Goal: Transaction & Acquisition: Purchase product/service

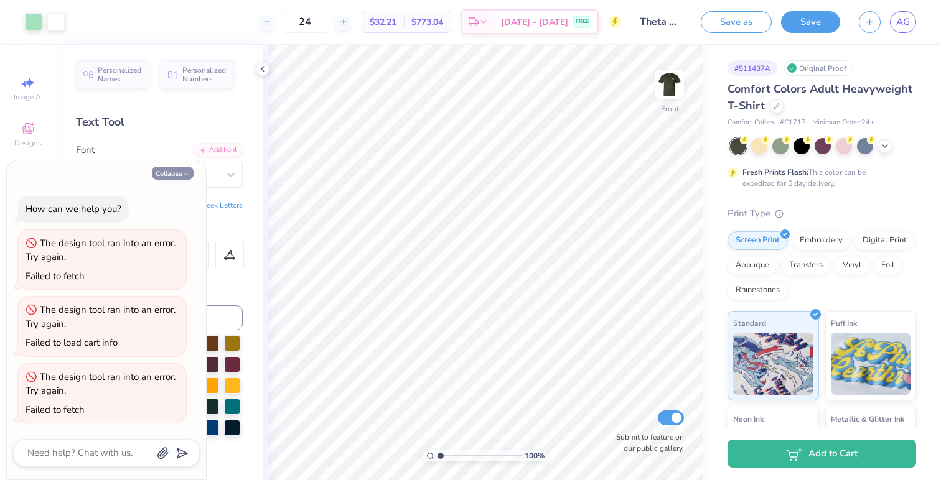
click at [184, 169] on button "Collapse" at bounding box center [173, 173] width 42 height 13
type textarea "x"
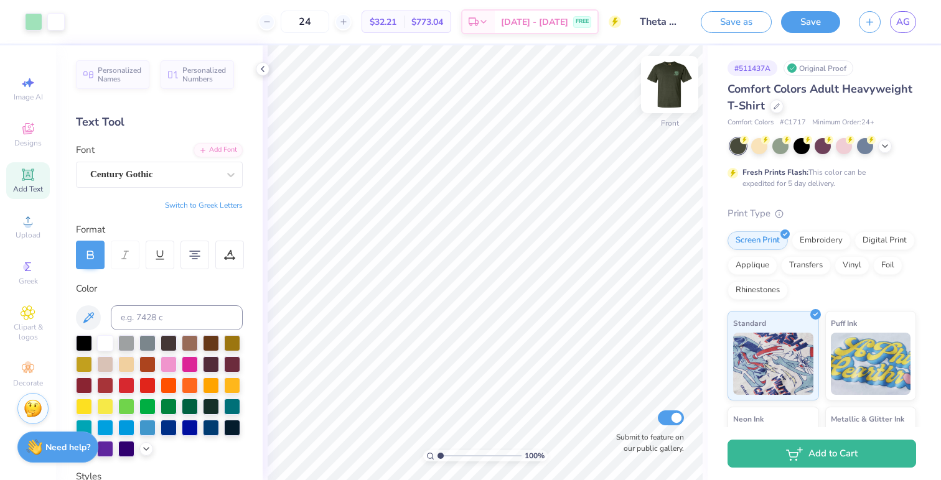
click at [669, 91] on img at bounding box center [669, 85] width 50 height 50
click at [675, 82] on img at bounding box center [669, 85] width 50 height 50
click at [59, 22] on div at bounding box center [55, 20] width 17 height 17
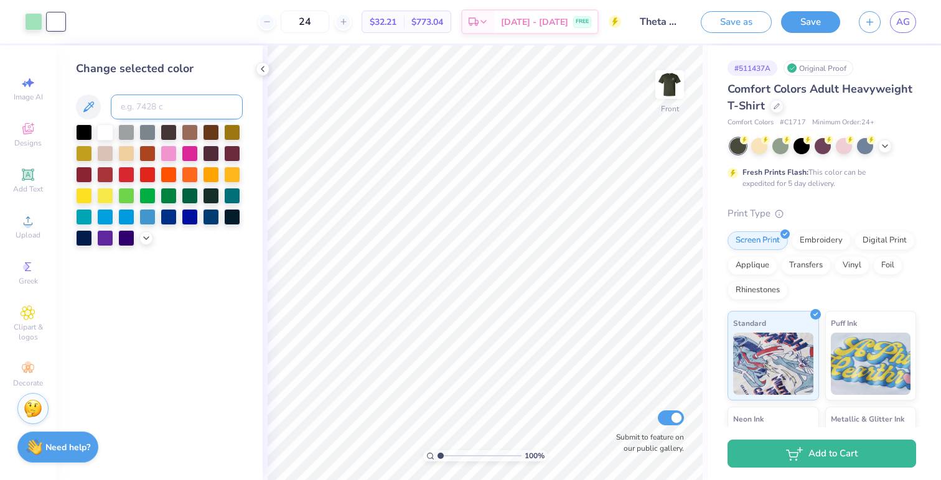
click at [154, 98] on input at bounding box center [177, 107] width 132 height 25
type input "351"
click at [828, 239] on div "Embroidery" at bounding box center [820, 239] width 59 height 19
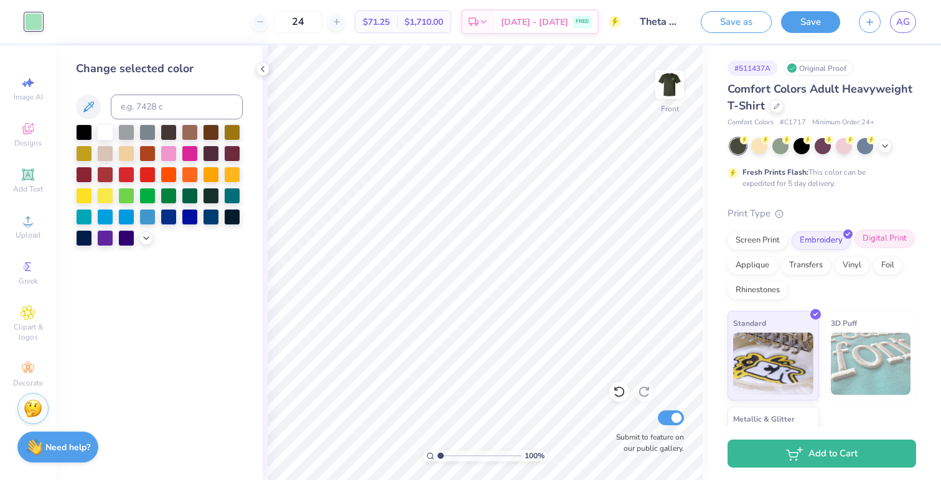
click at [901, 238] on div "Digital Print" at bounding box center [884, 239] width 60 height 19
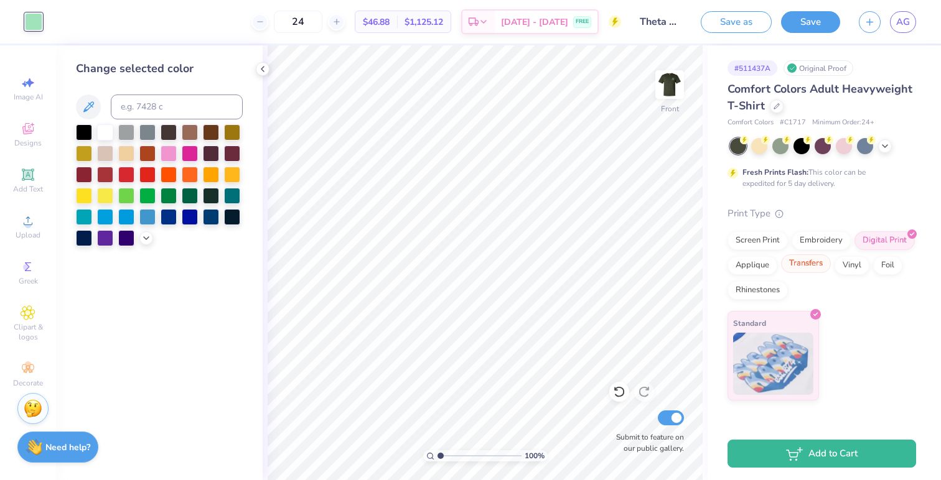
click at [819, 263] on div "Transfers" at bounding box center [806, 263] width 50 height 19
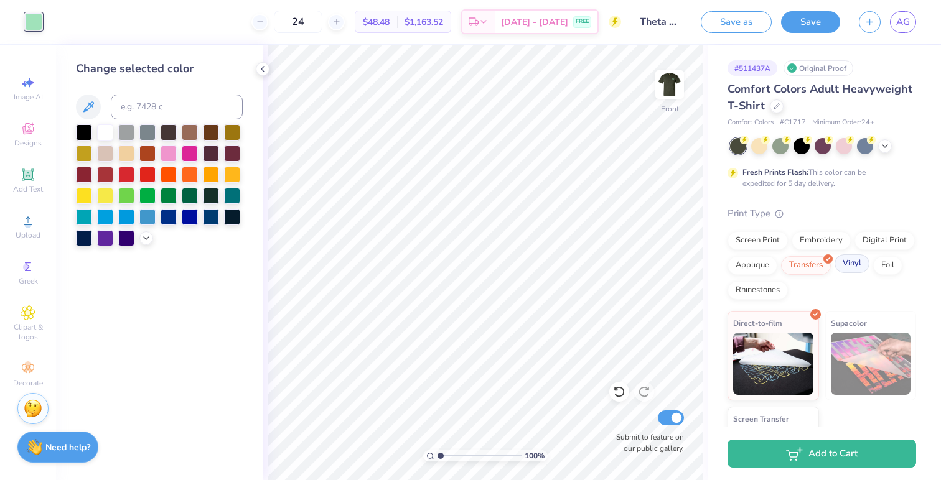
click at [848, 269] on div "Vinyl" at bounding box center [851, 263] width 35 height 19
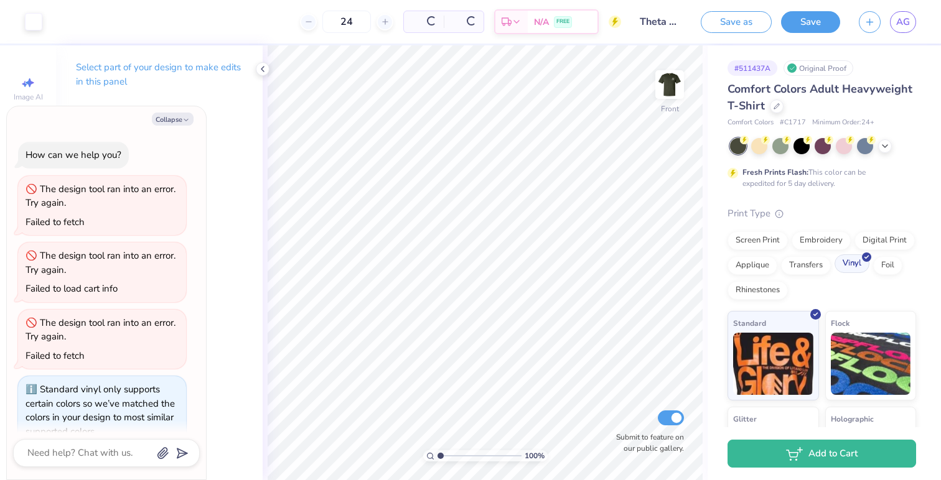
scroll to position [22, 0]
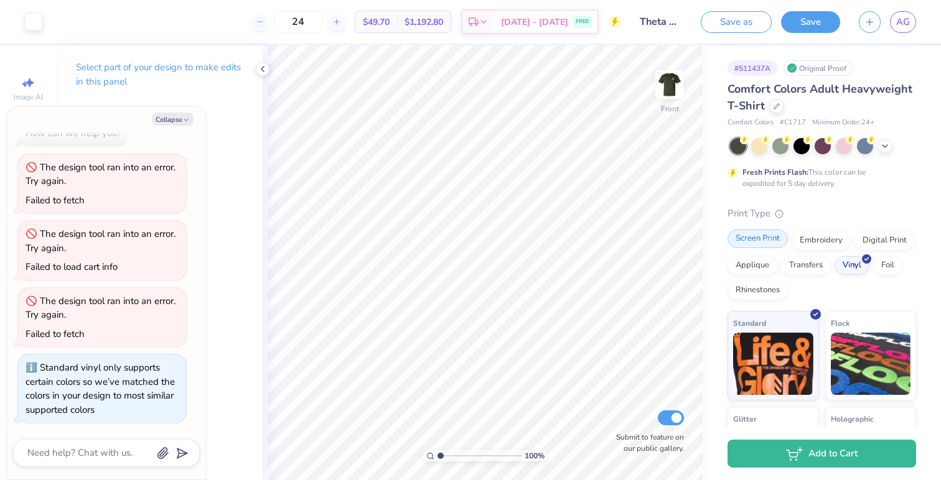
click at [759, 238] on div "Screen Print" at bounding box center [757, 239] width 60 height 19
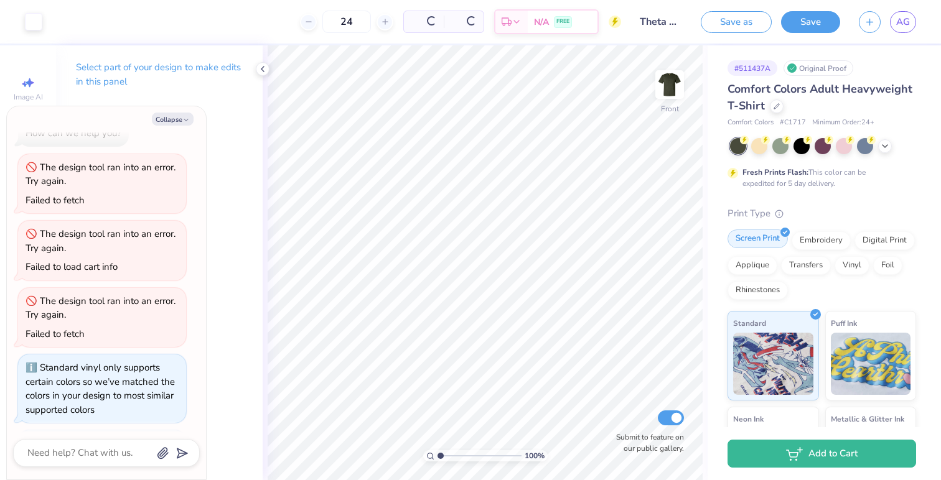
scroll to position [98, 0]
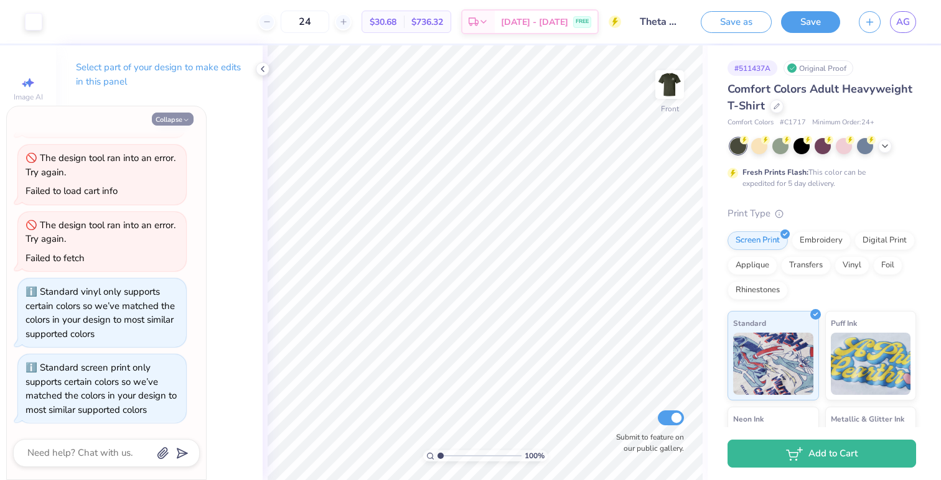
click at [184, 119] on polyline "button" at bounding box center [186, 120] width 4 height 2
type textarea "x"
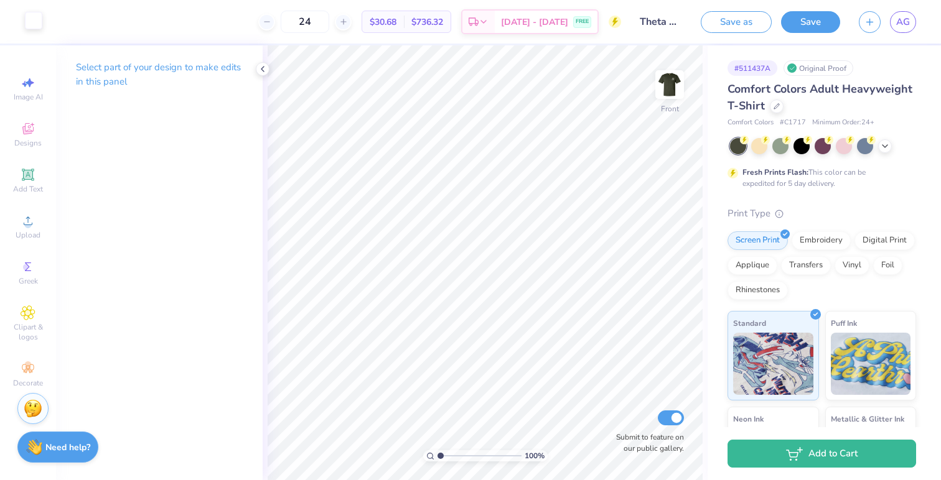
click at [38, 24] on div at bounding box center [33, 20] width 17 height 17
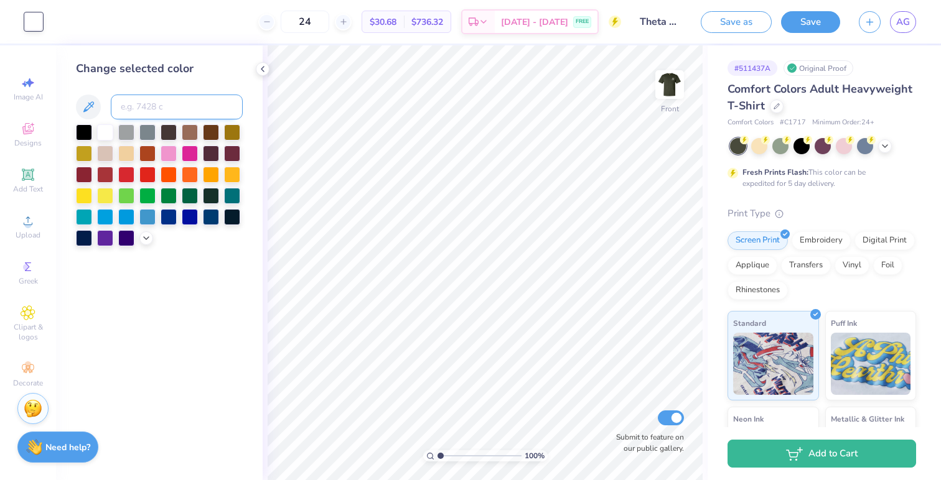
click at [137, 104] on input at bounding box center [177, 107] width 132 height 25
type input "351"
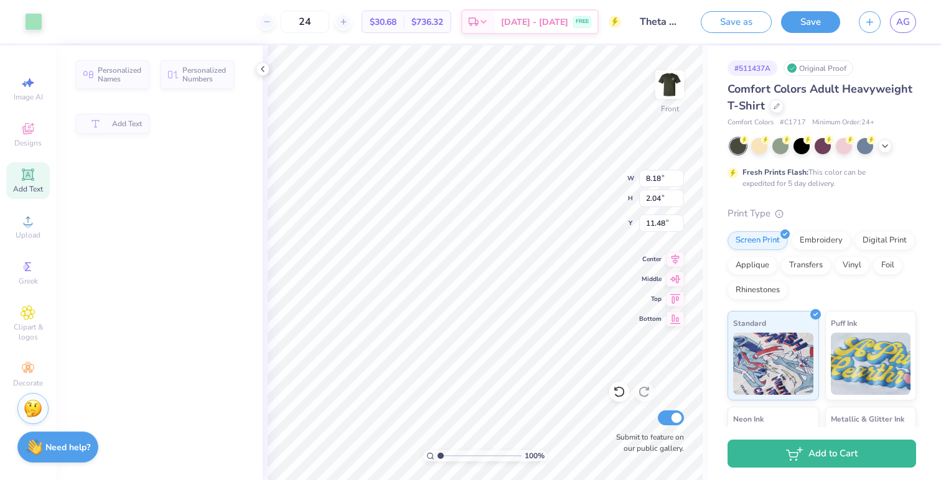
type input "11.71"
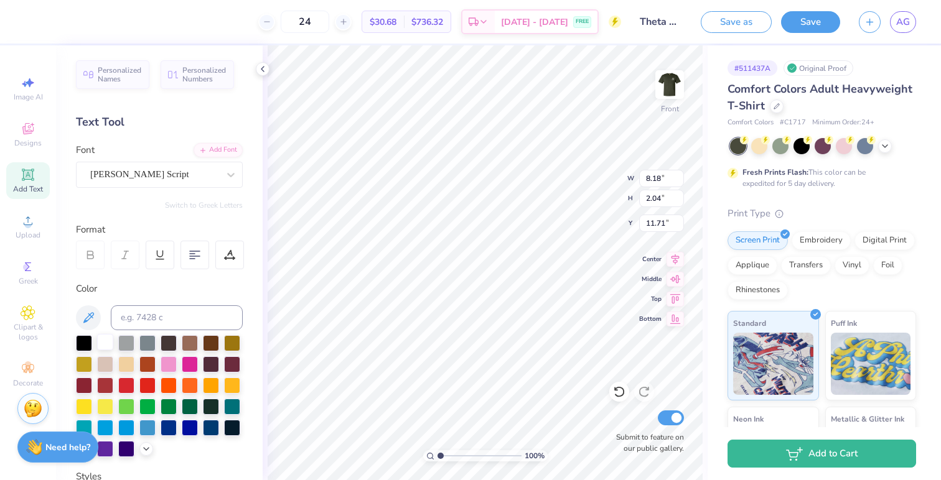
click at [105, 343] on div at bounding box center [105, 342] width 16 height 16
click at [100, 343] on div at bounding box center [105, 342] width 16 height 16
type input "9.08"
type textarea "KAPPA ALPHA THETA"
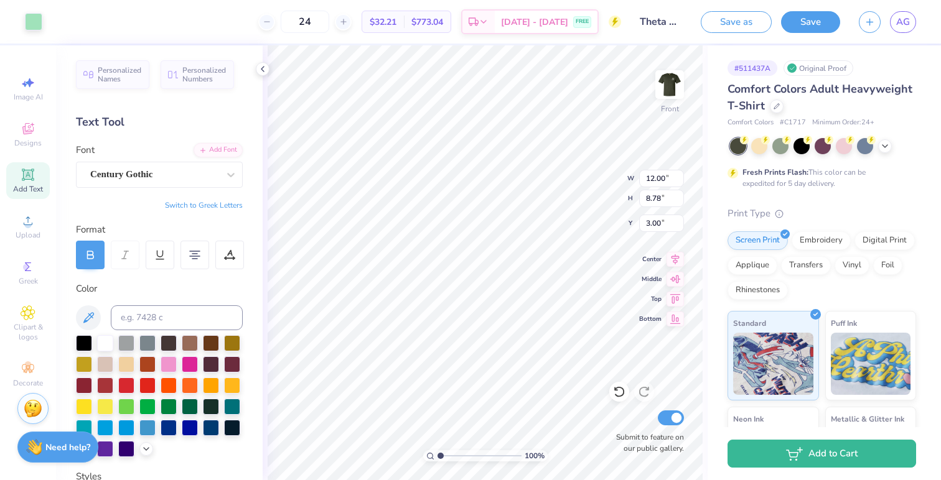
type input "9.08"
type input "0.58"
type input "1.75"
type input "8.18"
type input "2.04"
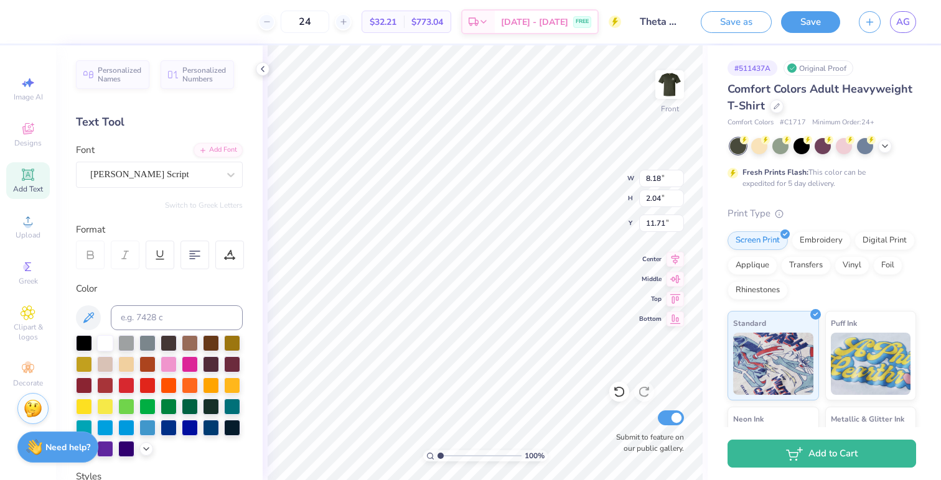
type input "17.80"
type input "12.00"
type input "8.78"
type input "6.17"
type input "9.08"
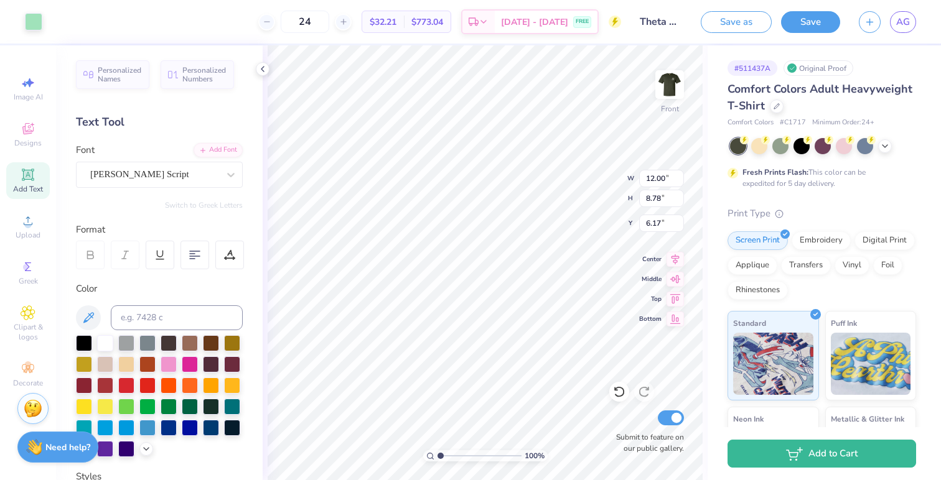
type input "0.58"
type input "3.00"
type input "12.00"
type input "8.78"
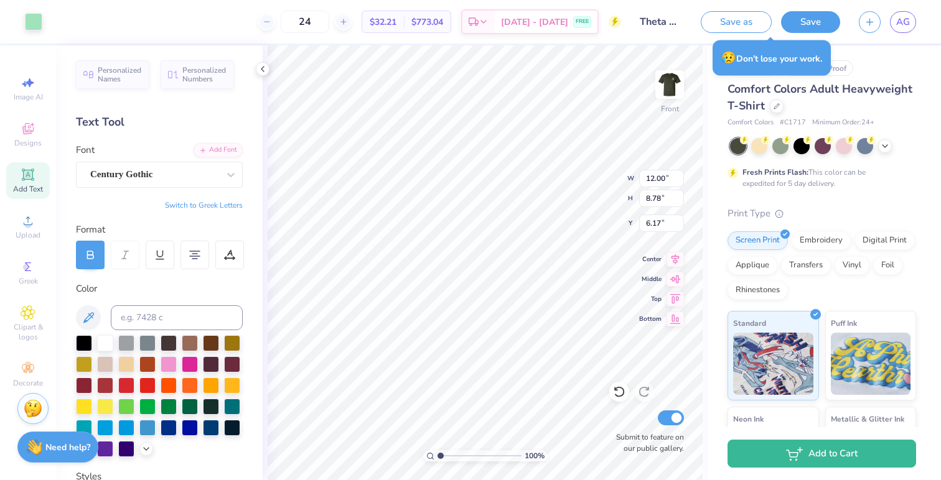
type input "4.07"
type input "8.18"
type input "2.04"
type input "12.73"
click at [774, 108] on div at bounding box center [776, 105] width 14 height 14
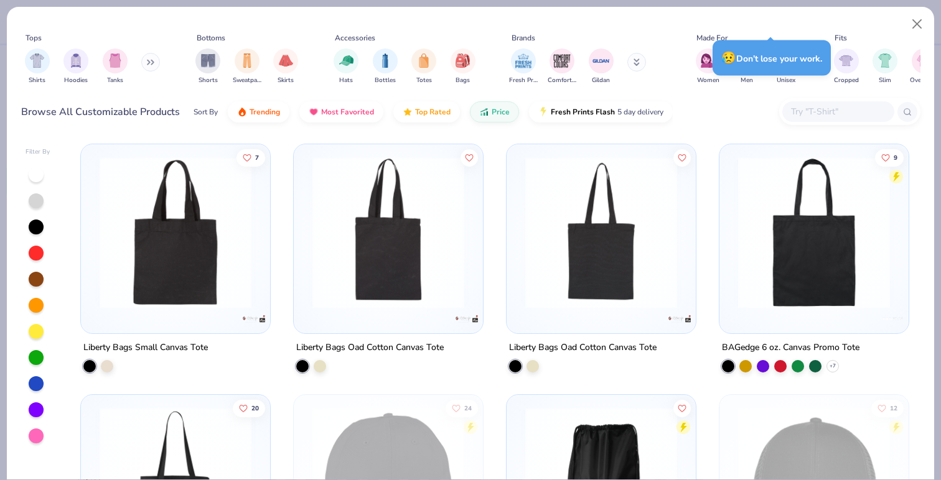
click at [928, 19] on div "Tops Shirts Hoodies Tanks Bottoms Shorts Sweatpants Skirts Accessories Hats Bot…" at bounding box center [470, 71] width 927 height 128
click at [915, 24] on button "Close" at bounding box center [917, 24] width 24 height 24
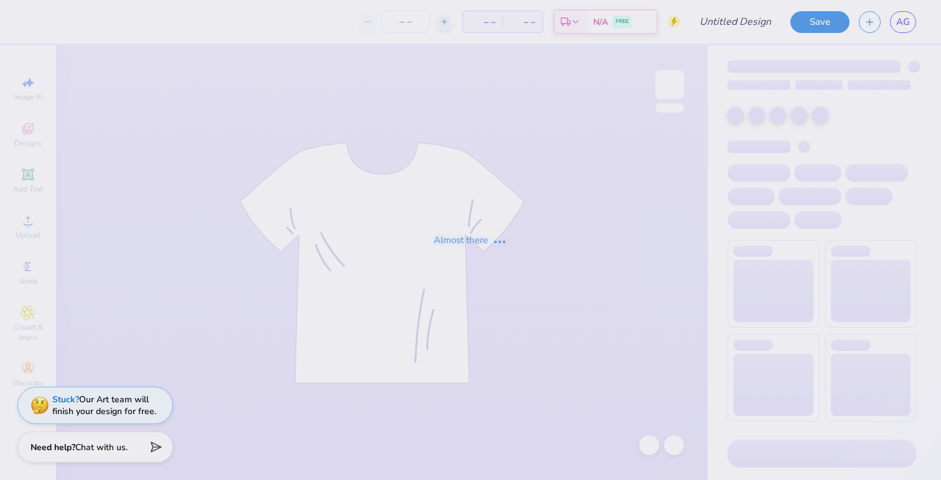
type input "Theta CNO"
type input "24"
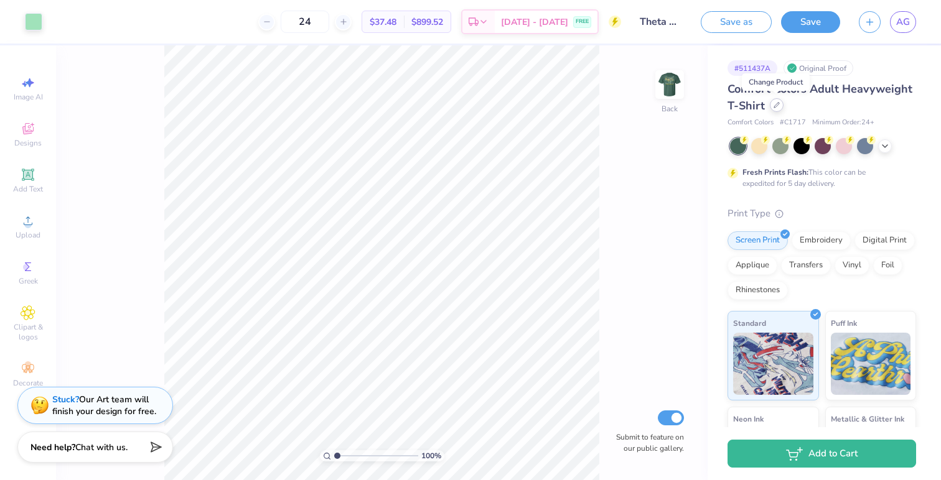
click at [774, 107] on icon at bounding box center [776, 105] width 5 height 5
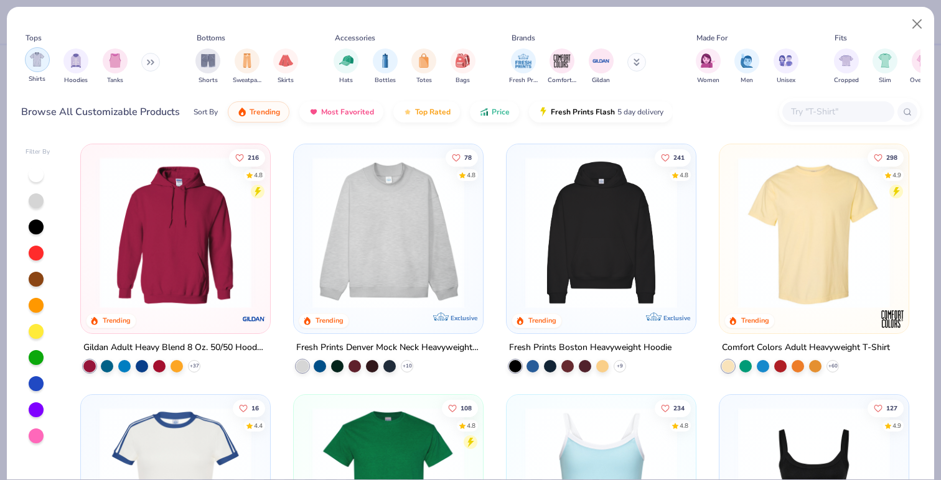
click at [40, 59] on img "filter for Shirts" at bounding box center [37, 59] width 14 height 14
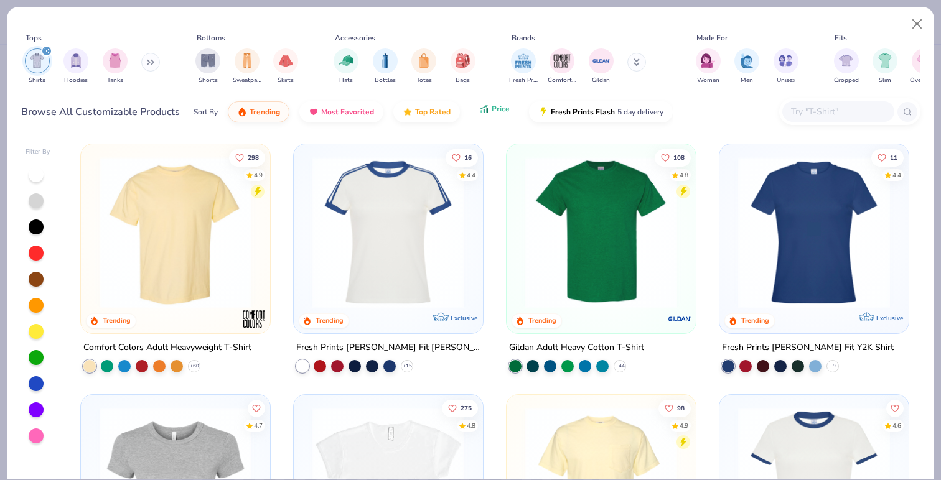
click at [496, 117] on button "Price" at bounding box center [494, 108] width 49 height 21
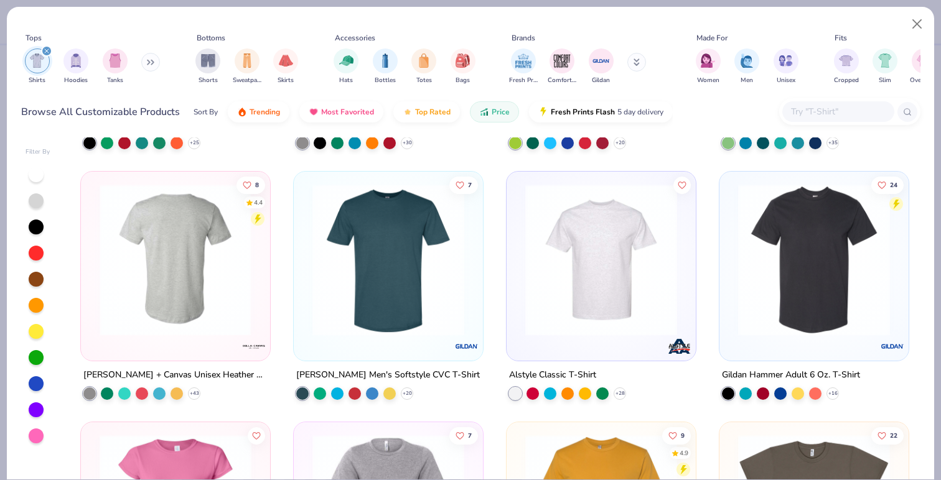
scroll to position [1225, 0]
click at [189, 240] on img at bounding box center [175, 261] width 164 height 152
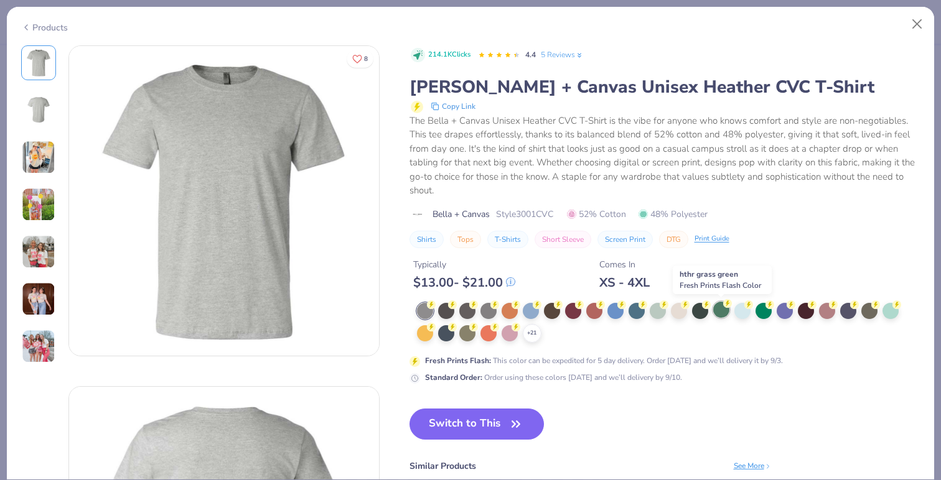
click at [722, 310] on div at bounding box center [721, 310] width 16 height 16
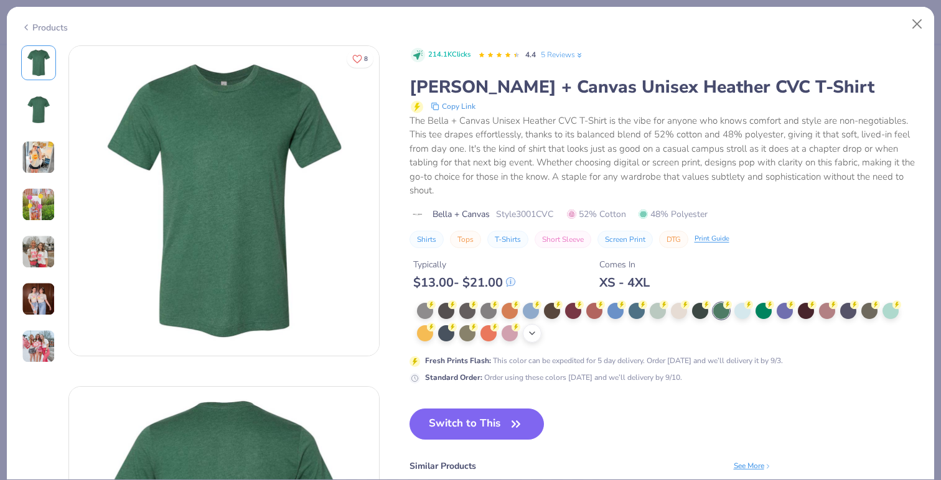
click at [539, 335] on div "+ 21" at bounding box center [532, 333] width 19 height 19
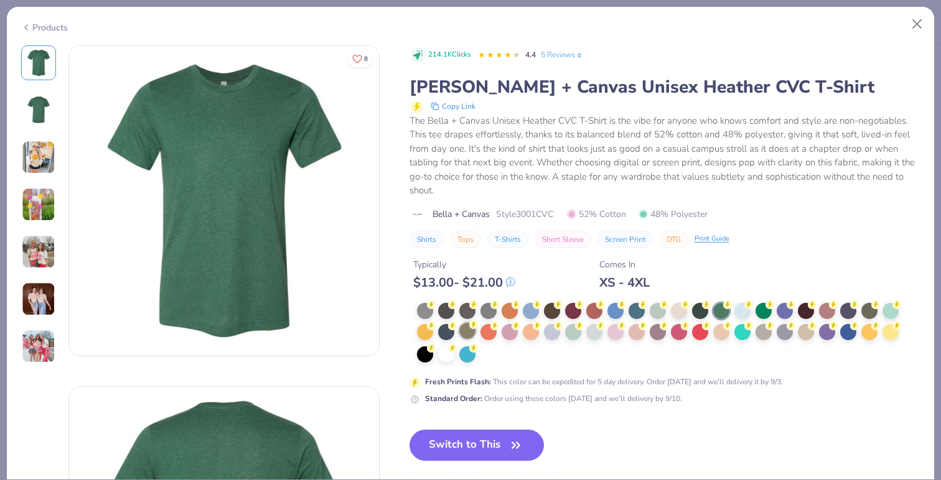
click at [470, 331] on div at bounding box center [467, 331] width 16 height 16
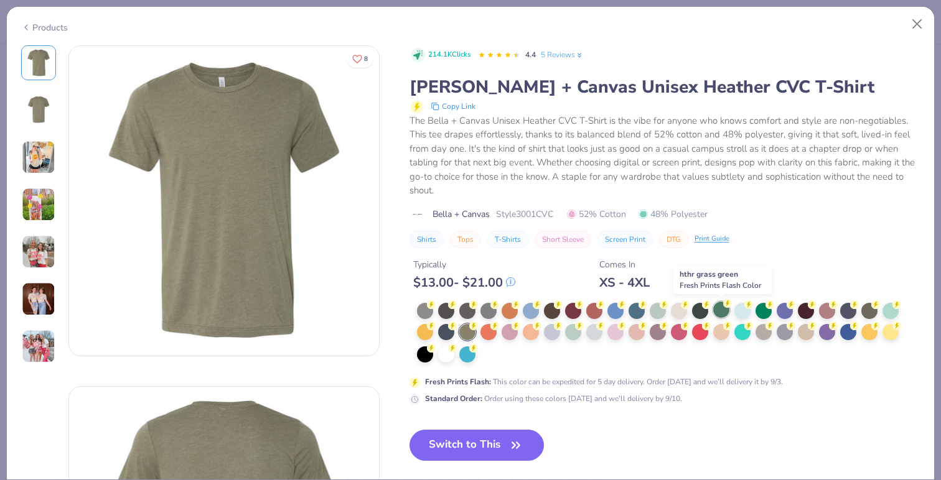
click at [724, 310] on div at bounding box center [721, 310] width 16 height 16
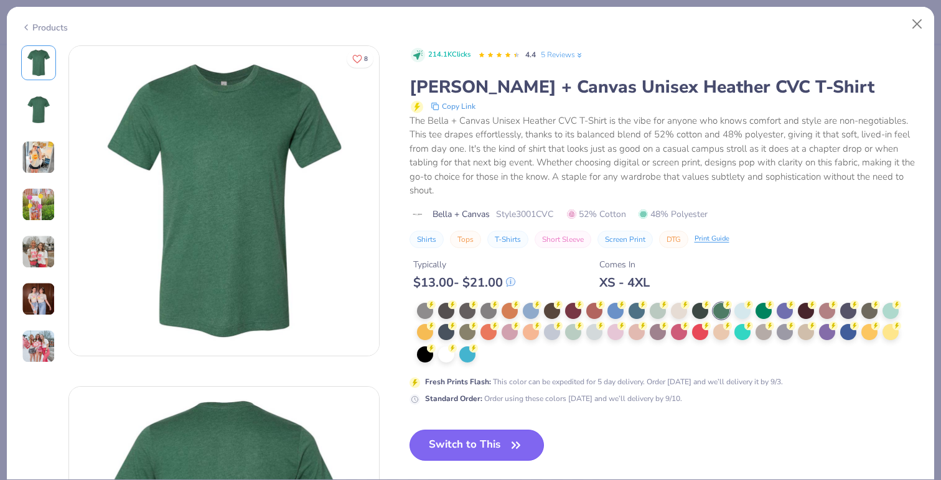
click at [510, 442] on icon "button" at bounding box center [515, 445] width 17 height 17
